Goal: Check status: Check status

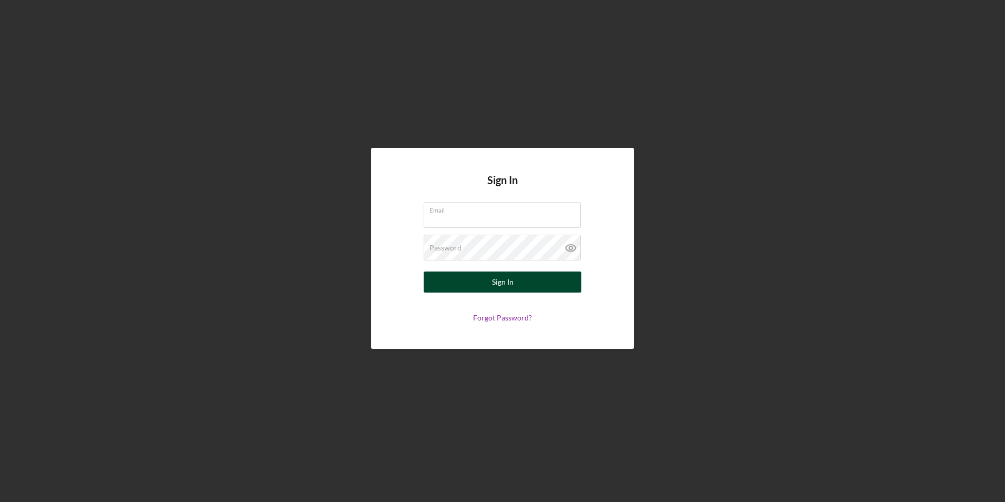
type input "[EMAIL_ADDRESS][DOMAIN_NAME]"
click at [491, 280] on button "Sign In" at bounding box center [503, 281] width 158 height 21
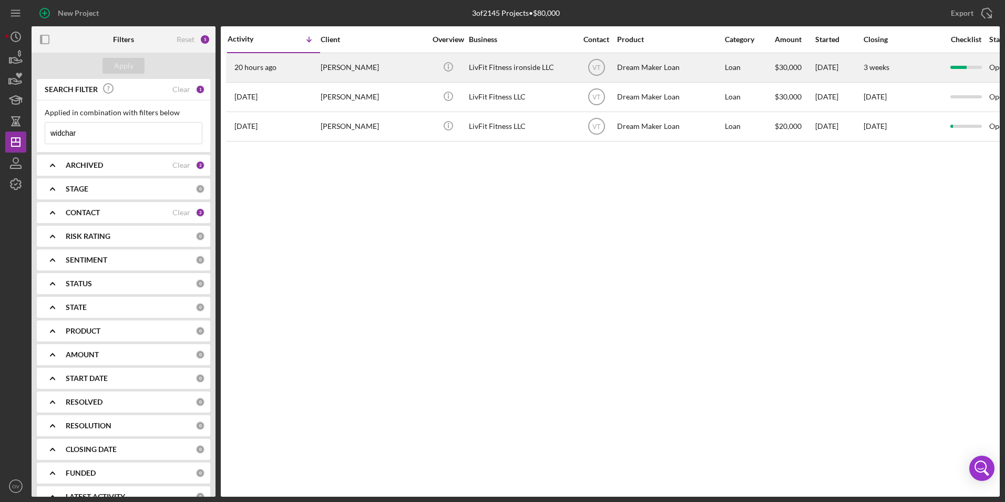
click at [469, 66] on div "LivFit Fitness ironside LLC" at bounding box center [521, 68] width 105 height 28
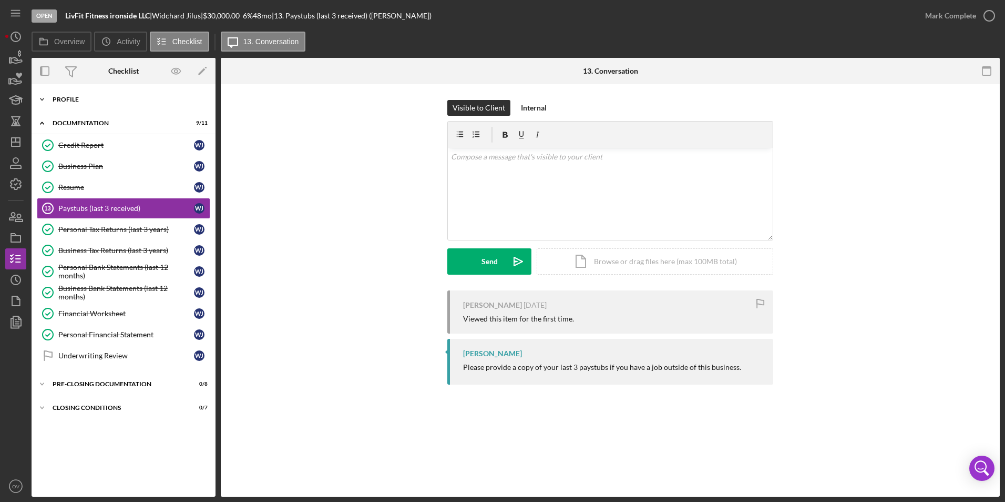
click at [43, 99] on polyline at bounding box center [41, 99] width 3 height 2
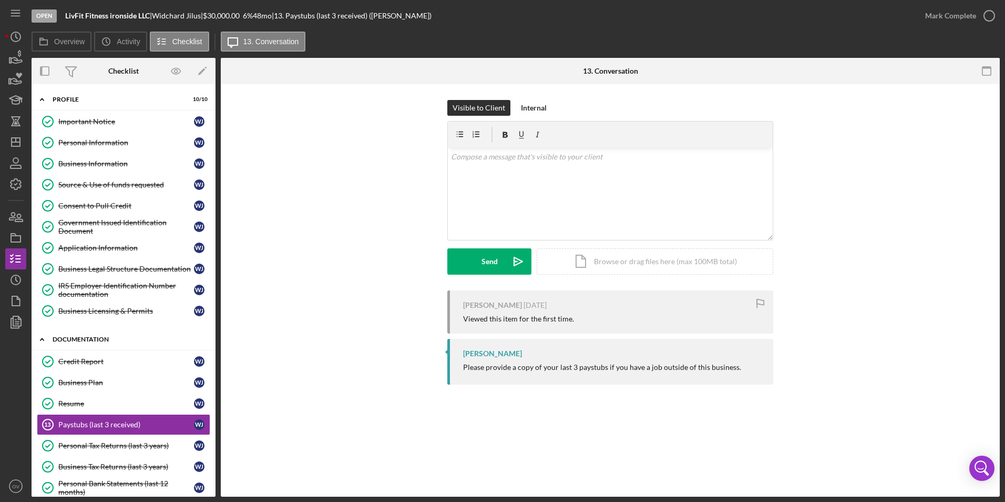
click at [44, 335] on icon "Icon/Expander" at bounding box center [42, 339] width 21 height 21
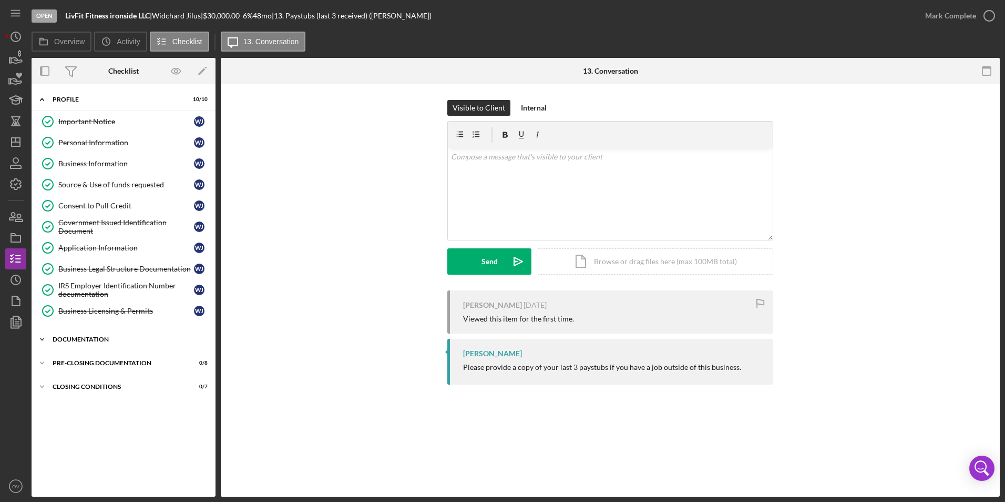
click at [43, 337] on icon "Icon/Expander" at bounding box center [42, 339] width 21 height 21
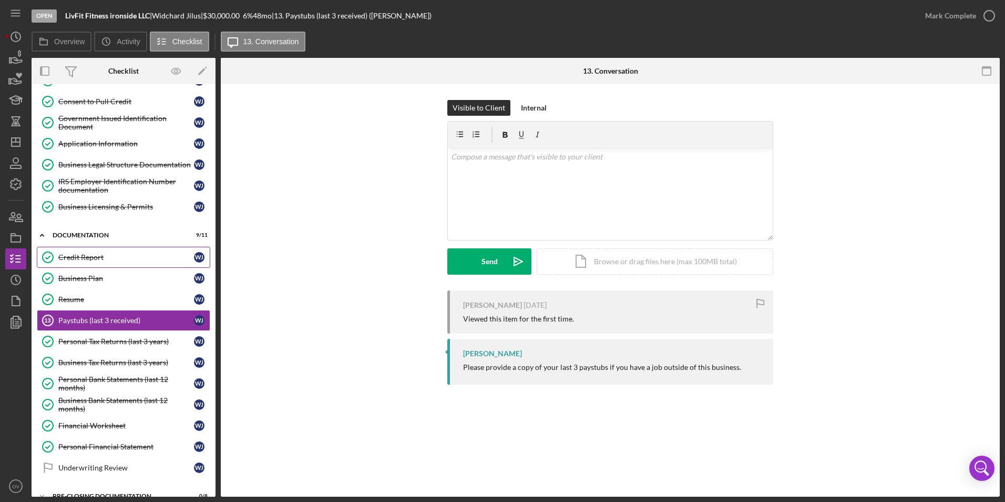
click at [89, 258] on div "Credit Report" at bounding box center [126, 257] width 136 height 8
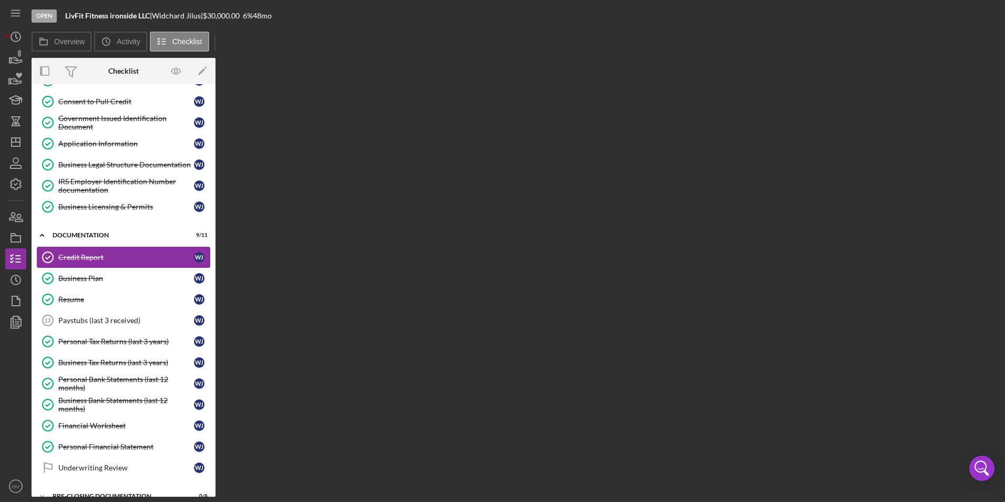
scroll to position [105, 0]
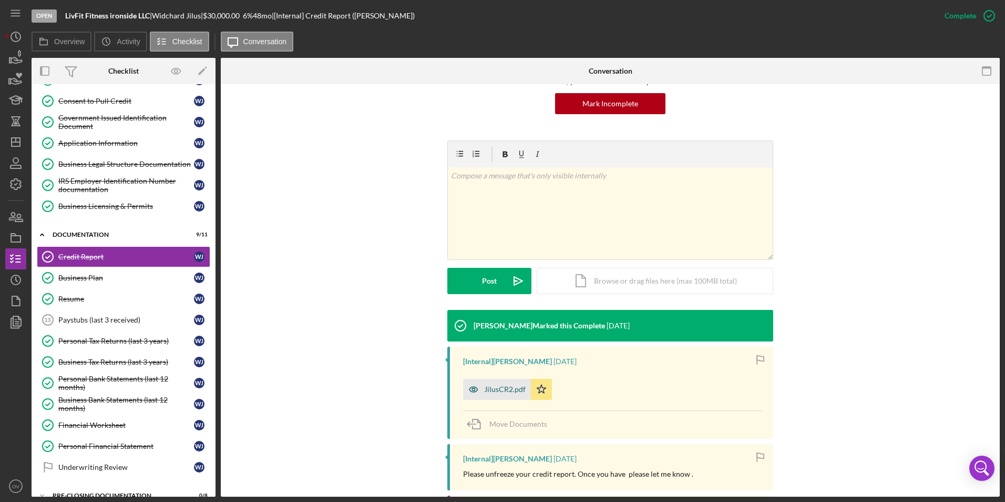
click at [496, 389] on div "JilusCR2.pdf" at bounding box center [505, 389] width 42 height 8
